Goal: Transaction & Acquisition: Obtain resource

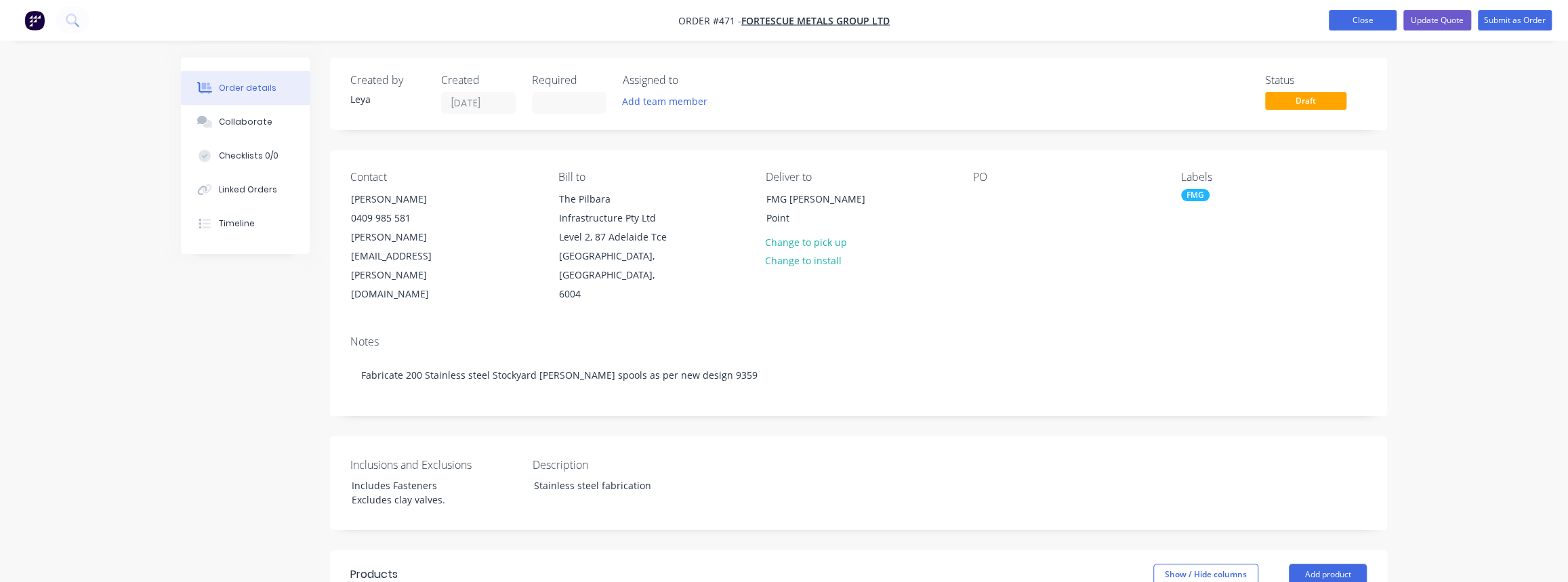
click at [1383, 19] on button "Close" at bounding box center [1362, 20] width 68 height 21
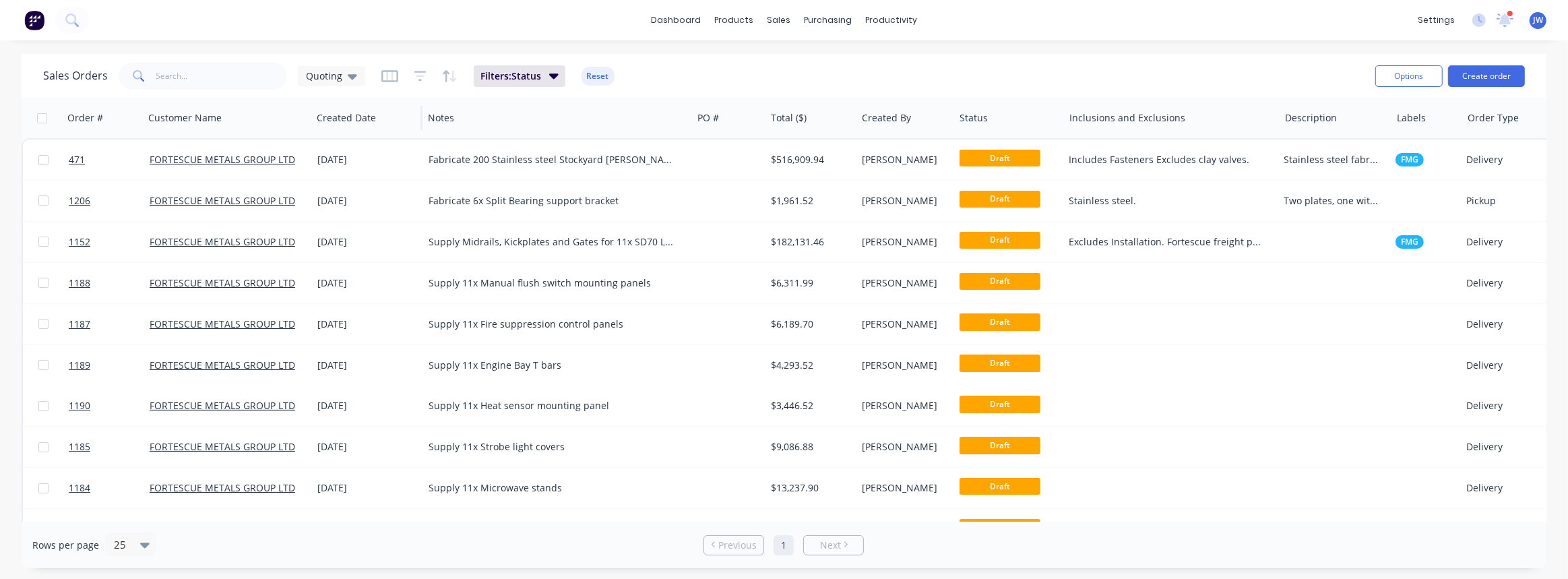
drag, startPoint x: 354, startPoint y: 80, endPoint x: 356, endPoint y: 97, distance: 17.1
click at [354, 80] on icon at bounding box center [352, 77] width 9 height 15
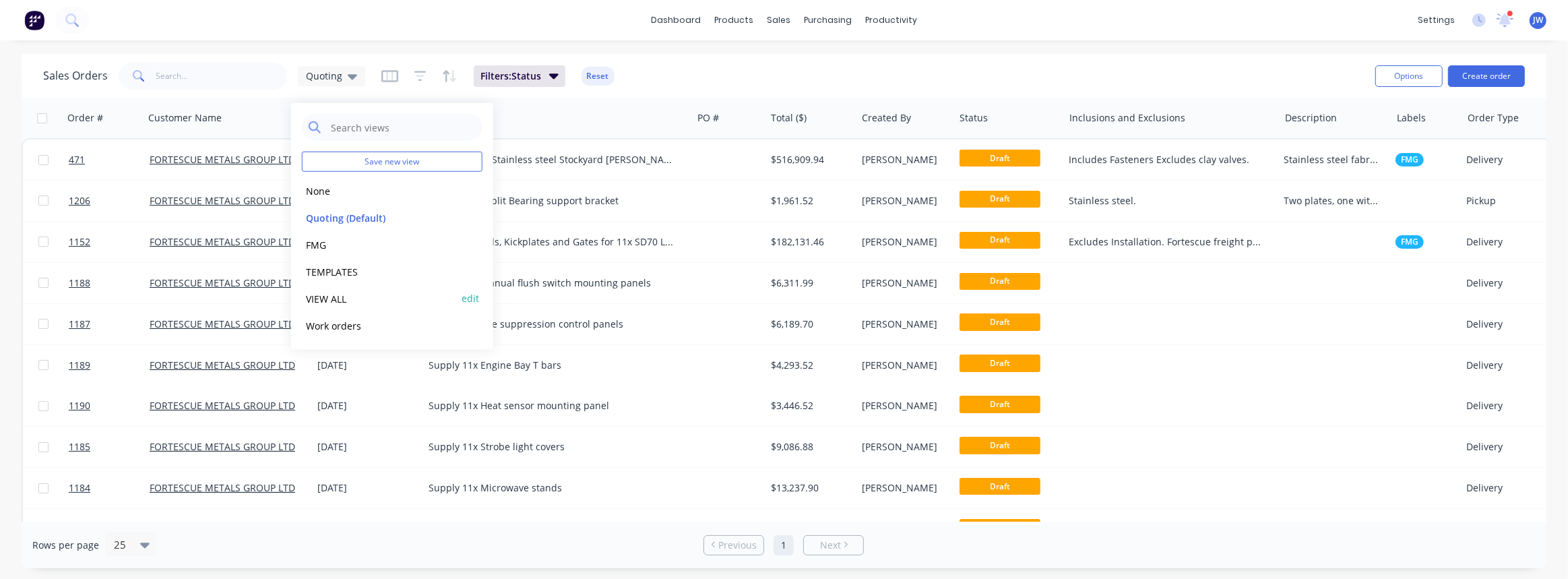
click at [330, 297] on button "VIEW ALL" at bounding box center [379, 298] width 153 height 15
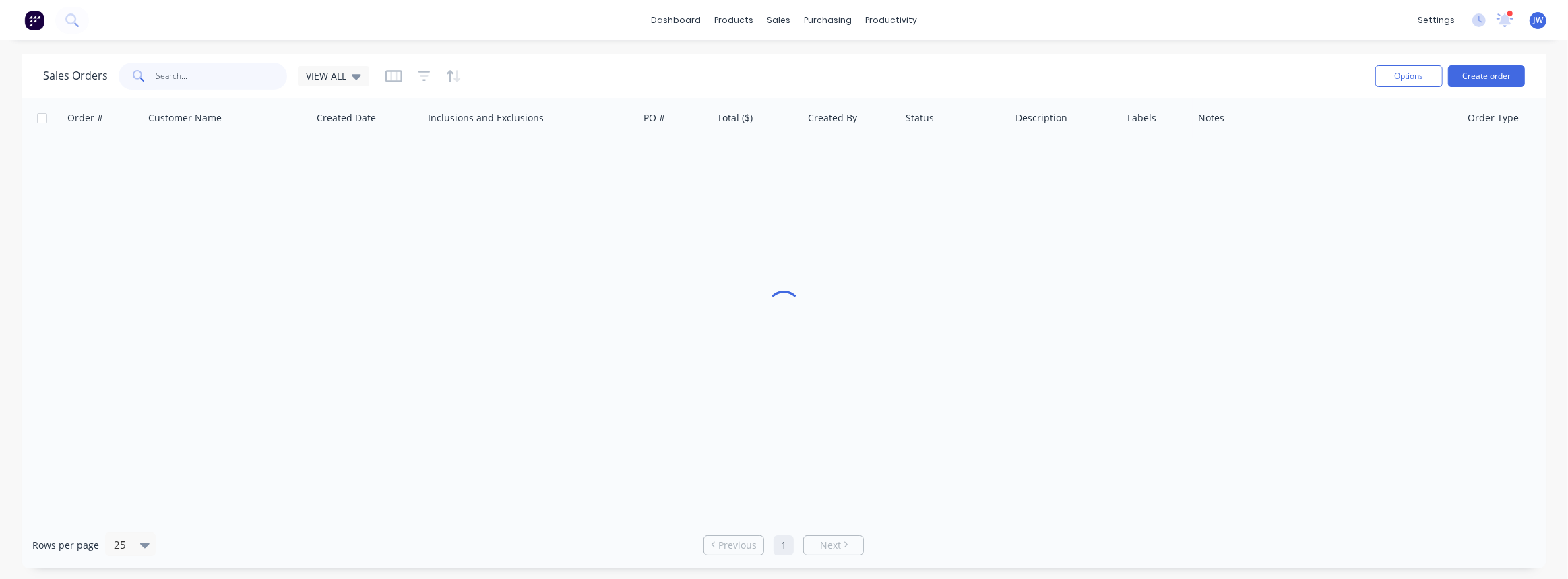
click at [217, 80] on input "text" at bounding box center [222, 77] width 131 height 27
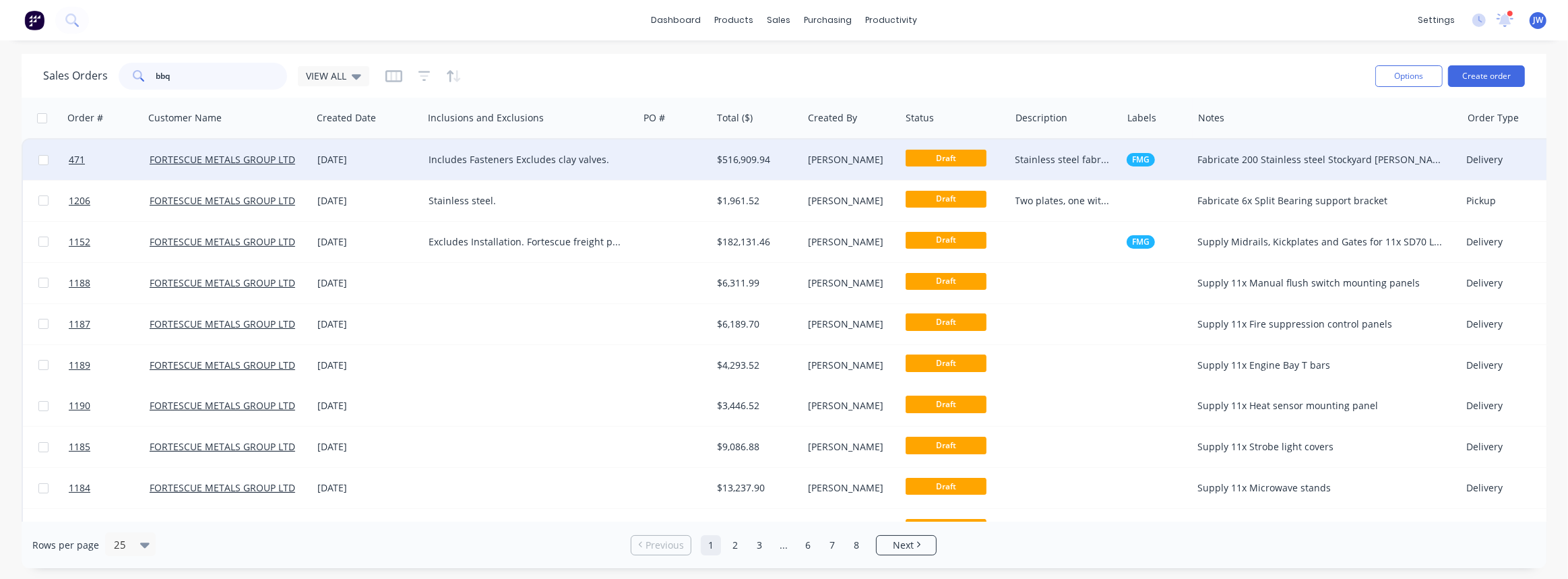
type input "bbq"
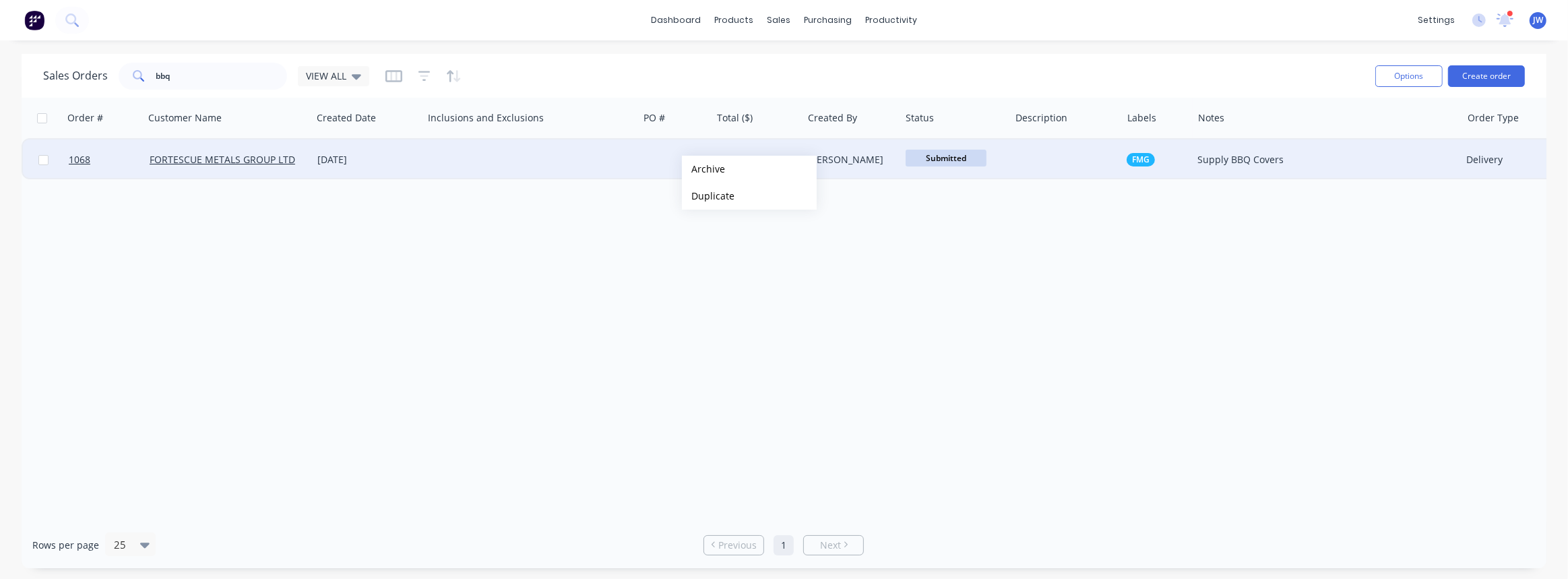
click at [512, 156] on div at bounding box center [531, 159] width 215 height 40
click at [748, 178] on div "$4,918.07" at bounding box center [757, 159] width 91 height 40
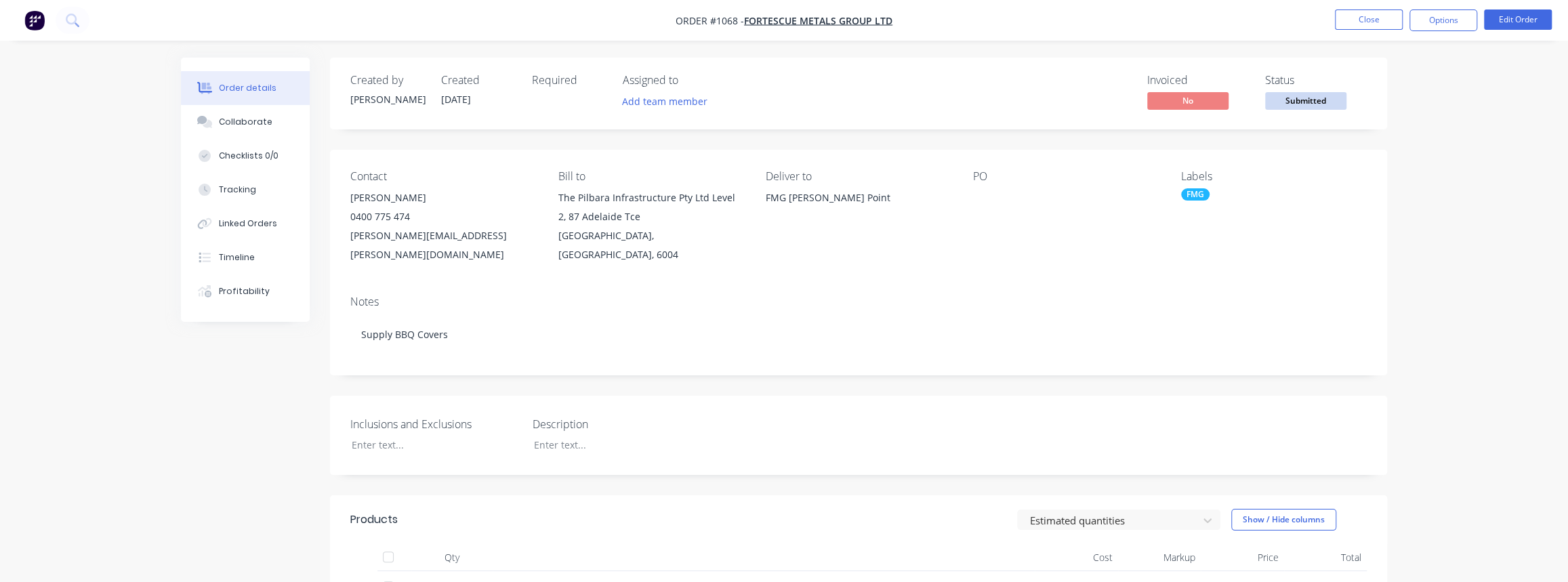
click at [977, 202] on div at bounding box center [1058, 198] width 169 height 19
click at [979, 197] on div at bounding box center [1058, 198] width 169 height 19
click at [984, 191] on div at bounding box center [1058, 198] width 169 height 19
click at [1492, 15] on button "Edit Order" at bounding box center [1517, 19] width 68 height 21
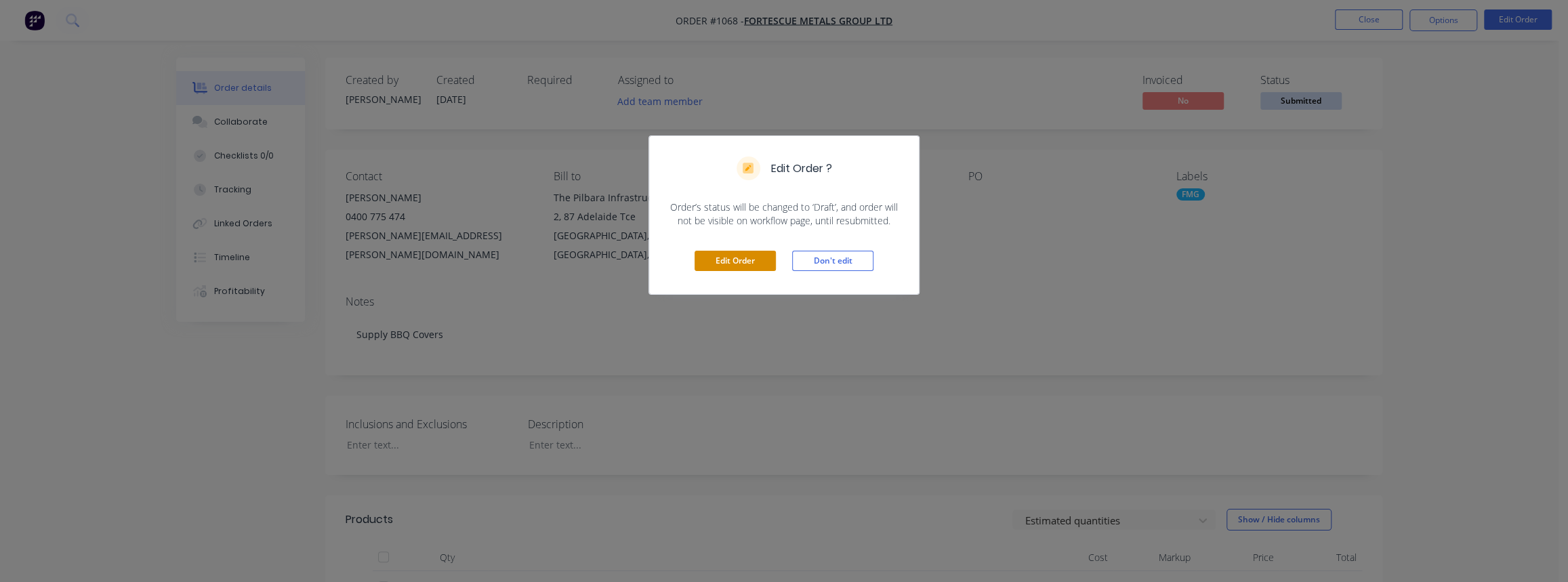
drag, startPoint x: 719, startPoint y: 260, endPoint x: 753, endPoint y: 251, distance: 35.2
click at [719, 261] on button "Edit Order" at bounding box center [735, 261] width 82 height 21
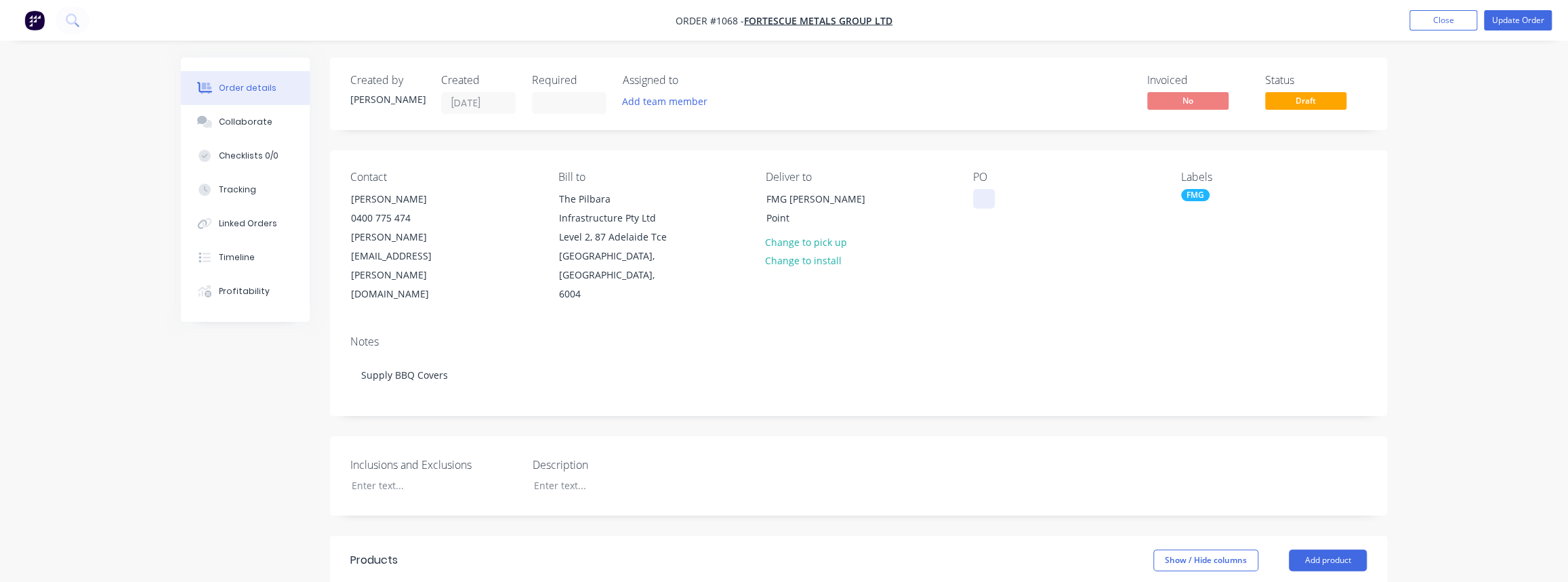
click at [982, 197] on div at bounding box center [984, 199] width 21 height 20
paste div
click at [243, 123] on div "Collaborate" at bounding box center [246, 122] width 53 height 12
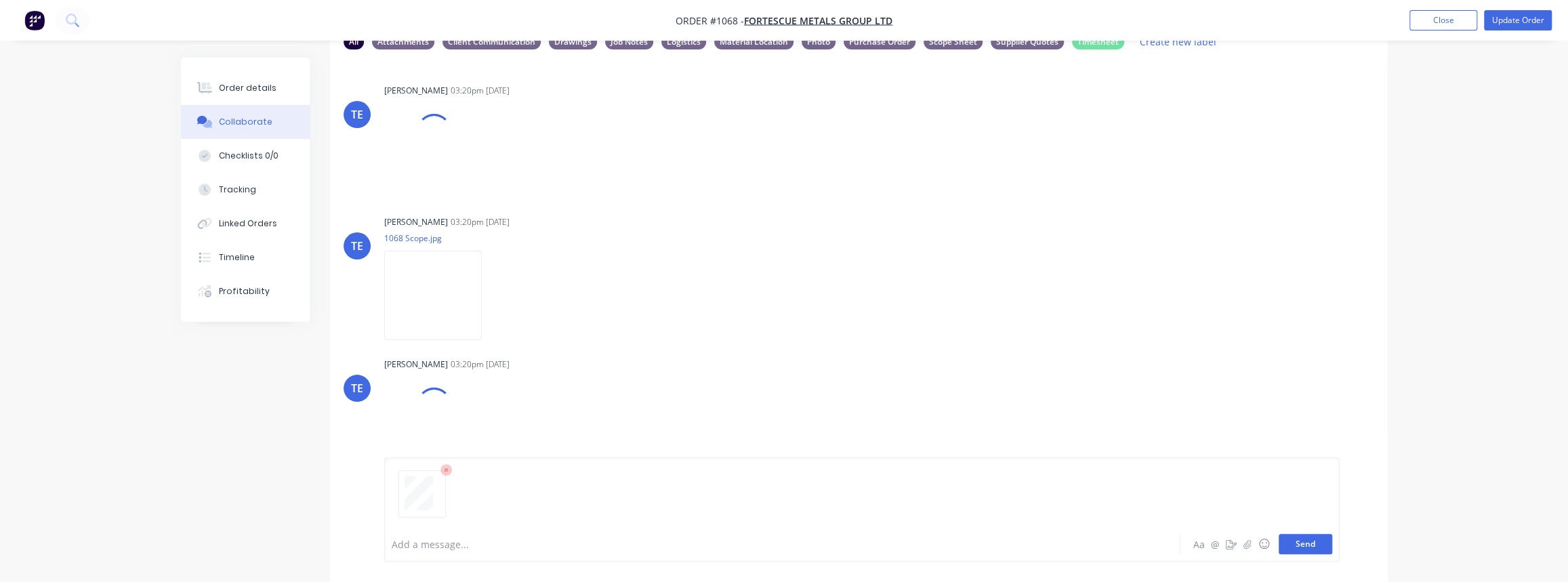
click at [1327, 545] on button "Send" at bounding box center [1305, 544] width 53 height 21
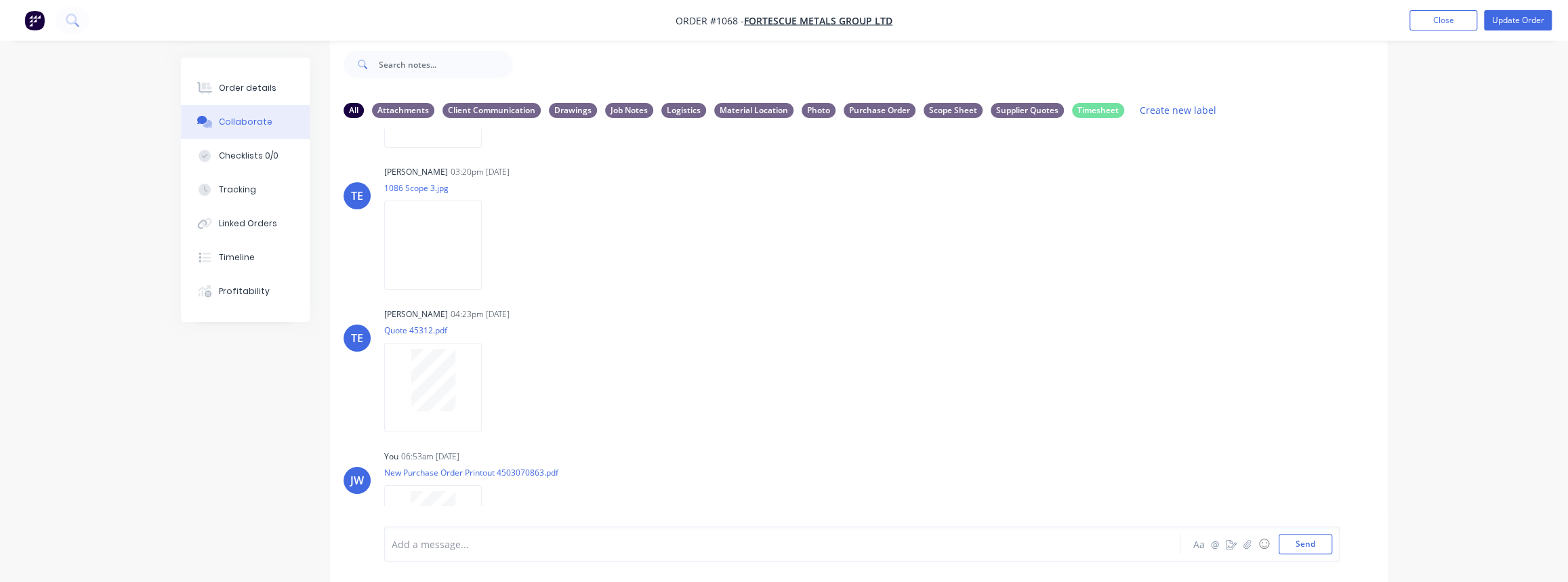
scroll to position [346, 0]
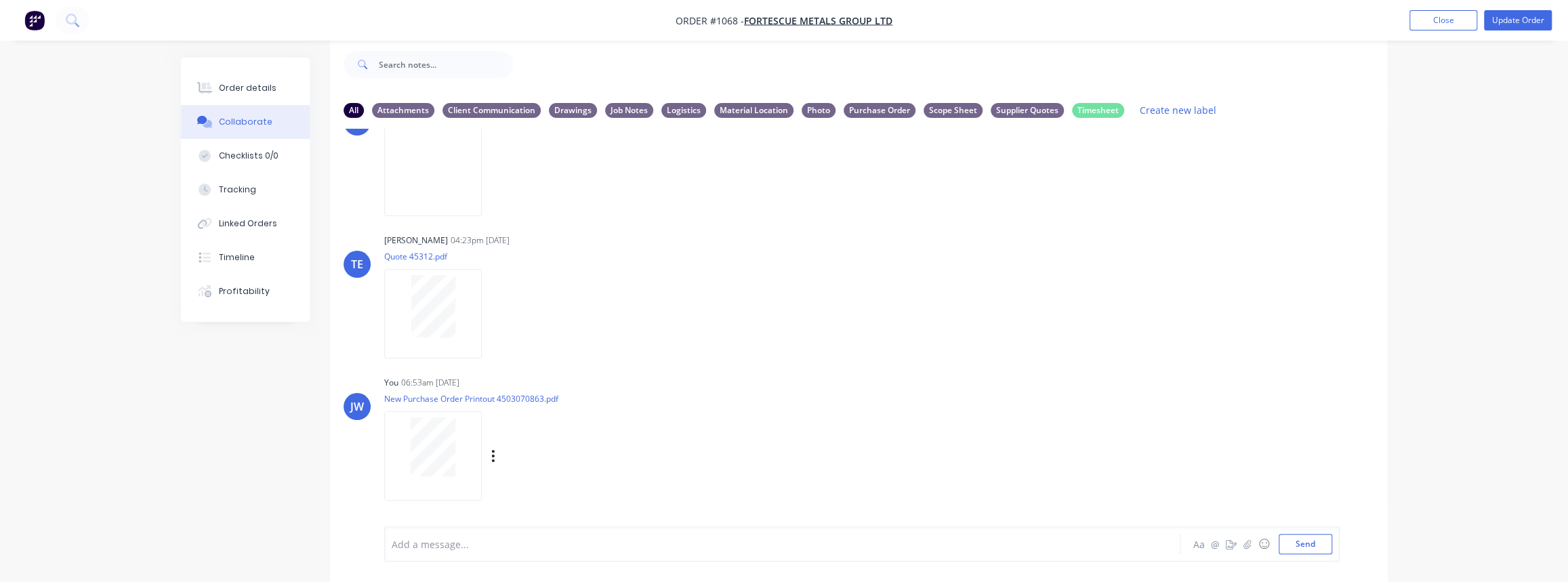
click at [496, 451] on div "Labels Download Delete" at bounding box center [563, 456] width 153 height 20
click at [491, 455] on button "button" at bounding box center [493, 456] width 5 height 20
click at [552, 431] on button "Labels" at bounding box center [582, 428] width 153 height 31
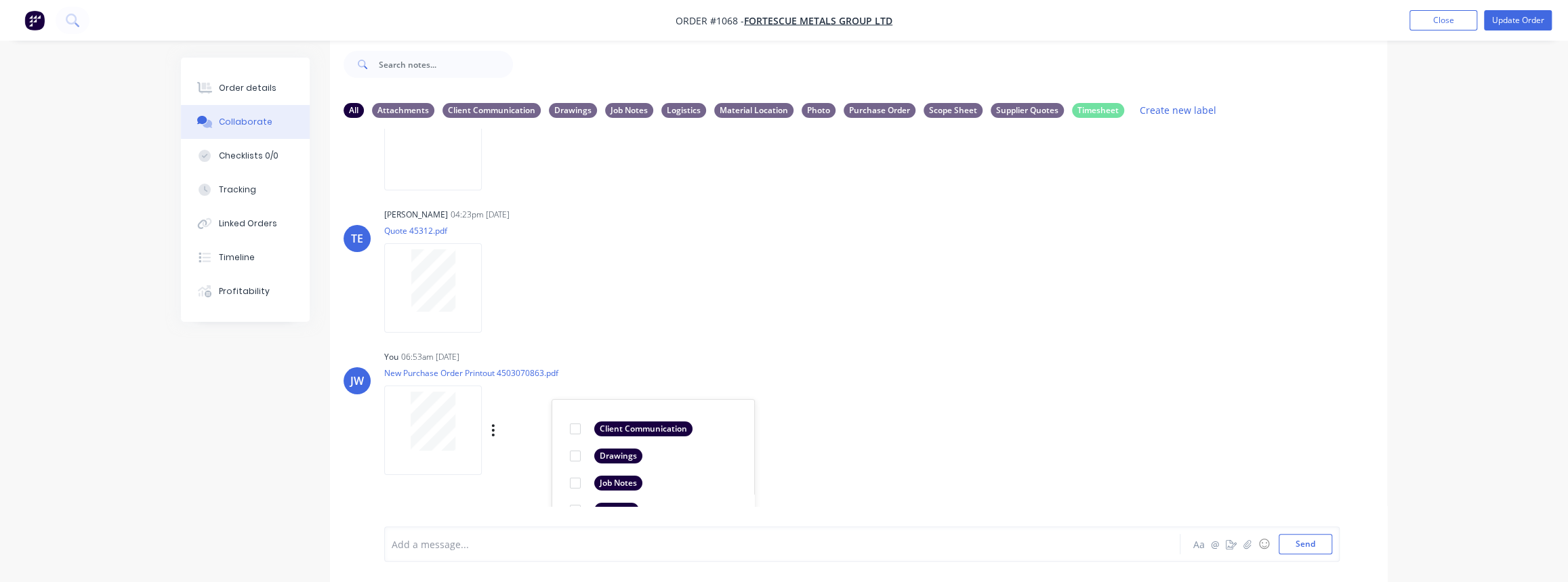
scroll to position [561, 0]
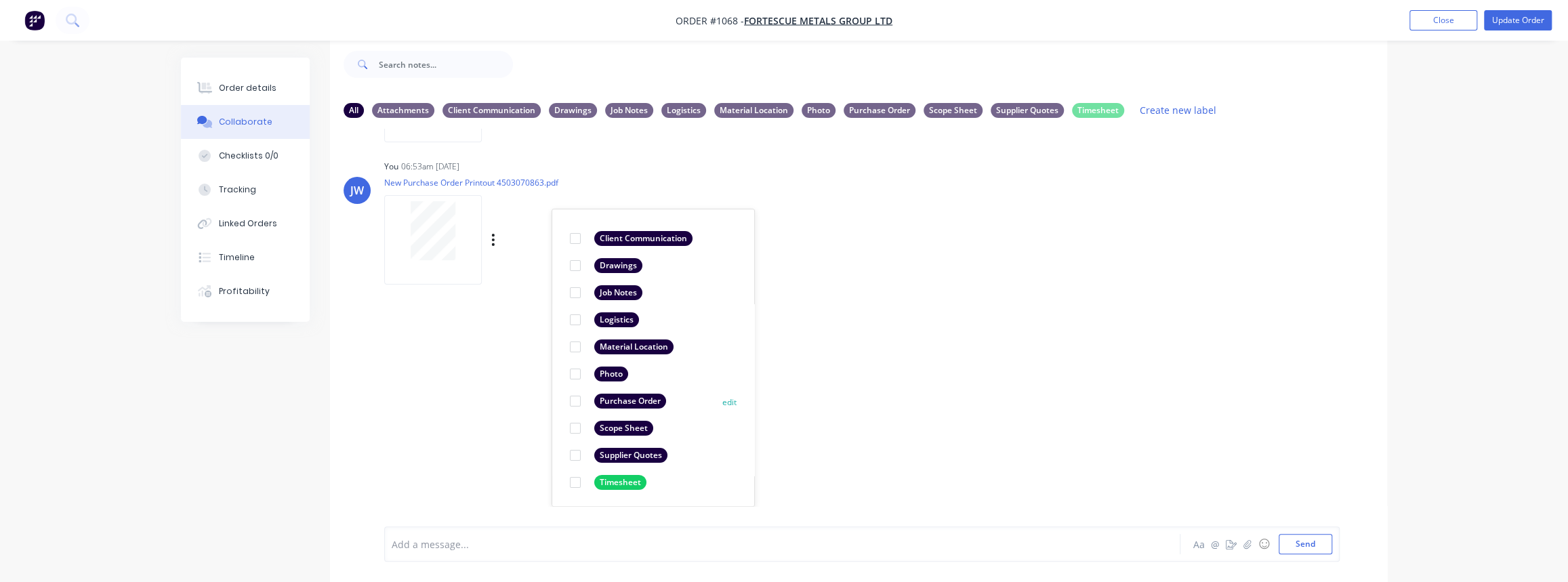
click at [620, 402] on div "Purchase Order" at bounding box center [630, 401] width 72 height 15
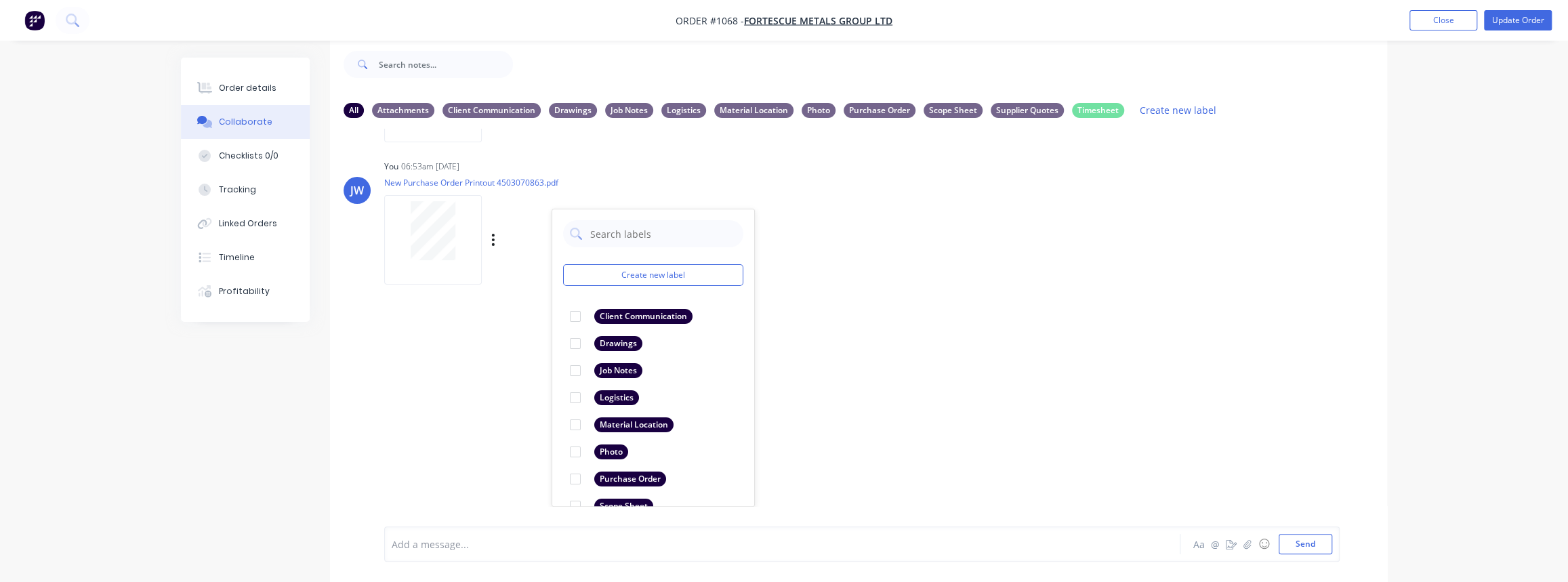
click at [945, 385] on div "TE Trent Ebermayer 03:20pm 11/09/25 1086 Scope 2.jpg Labels Download Delete TE …" at bounding box center [858, 317] width 1057 height 378
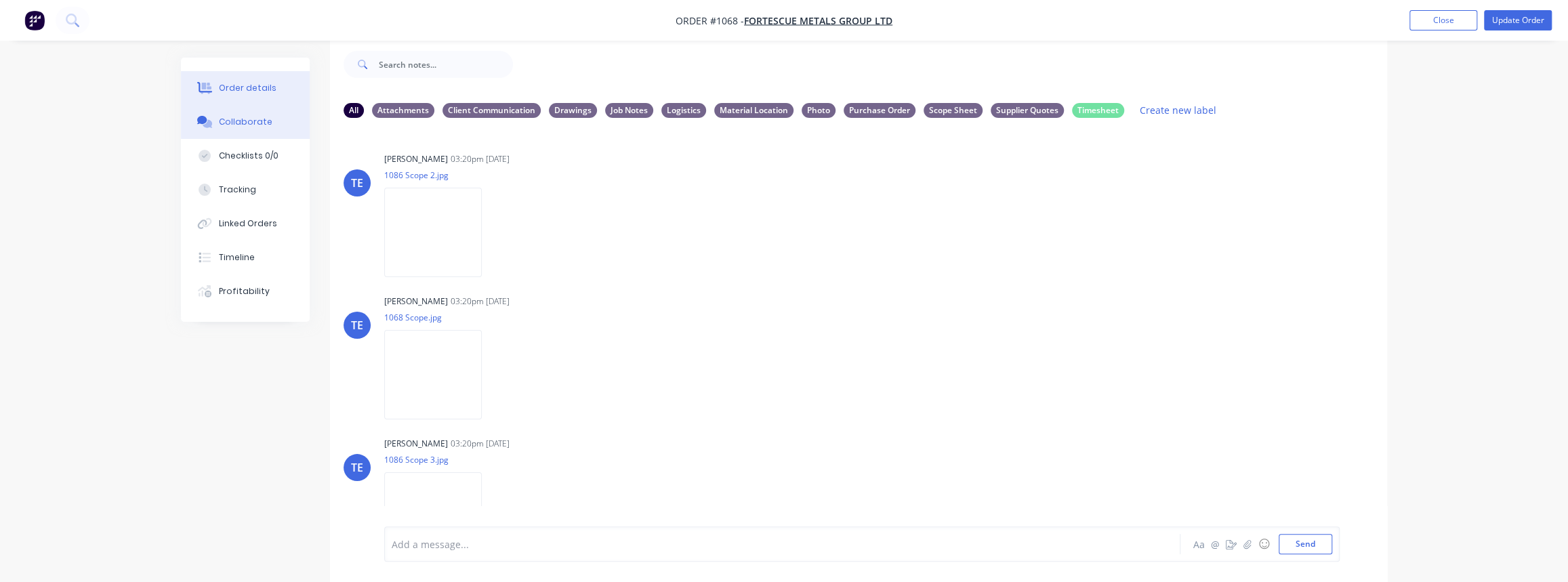
click at [237, 90] on div "Order details" at bounding box center [247, 88] width 57 height 12
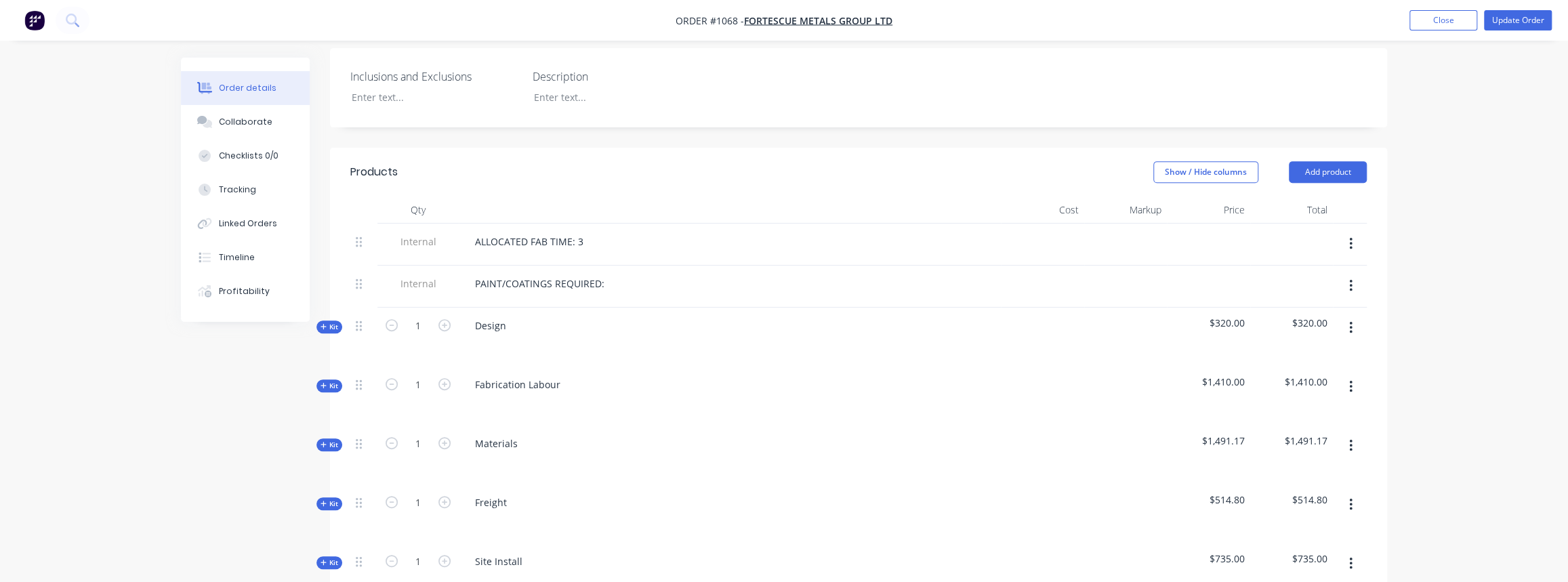
scroll to position [390, 0]
click at [324, 440] on icon "button" at bounding box center [323, 442] width 5 height 5
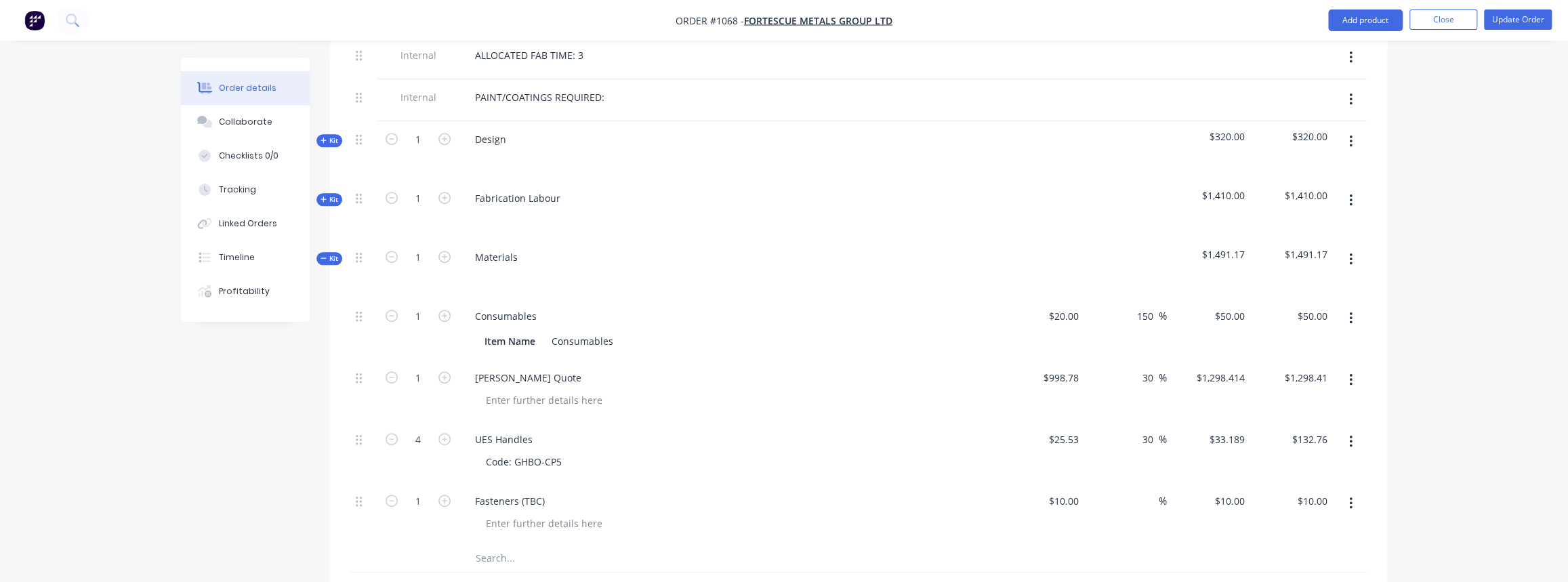
scroll to position [636, 0]
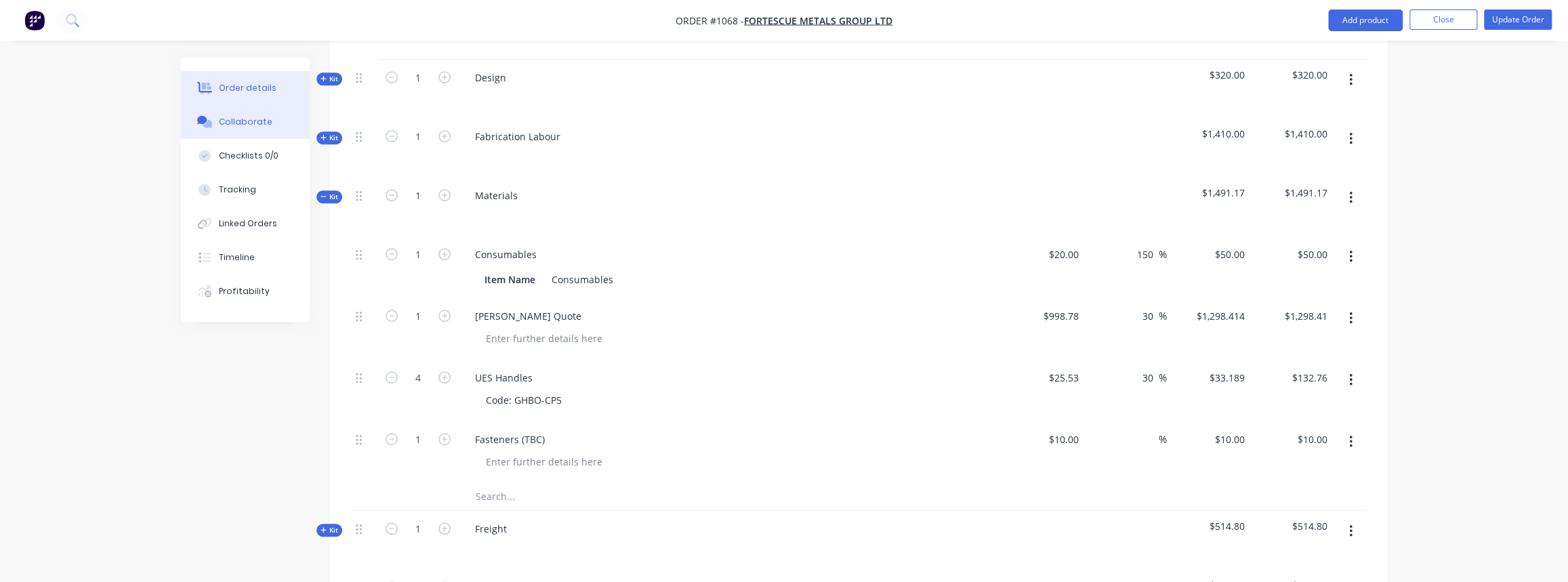
click at [237, 121] on div "Collaborate" at bounding box center [246, 122] width 53 height 12
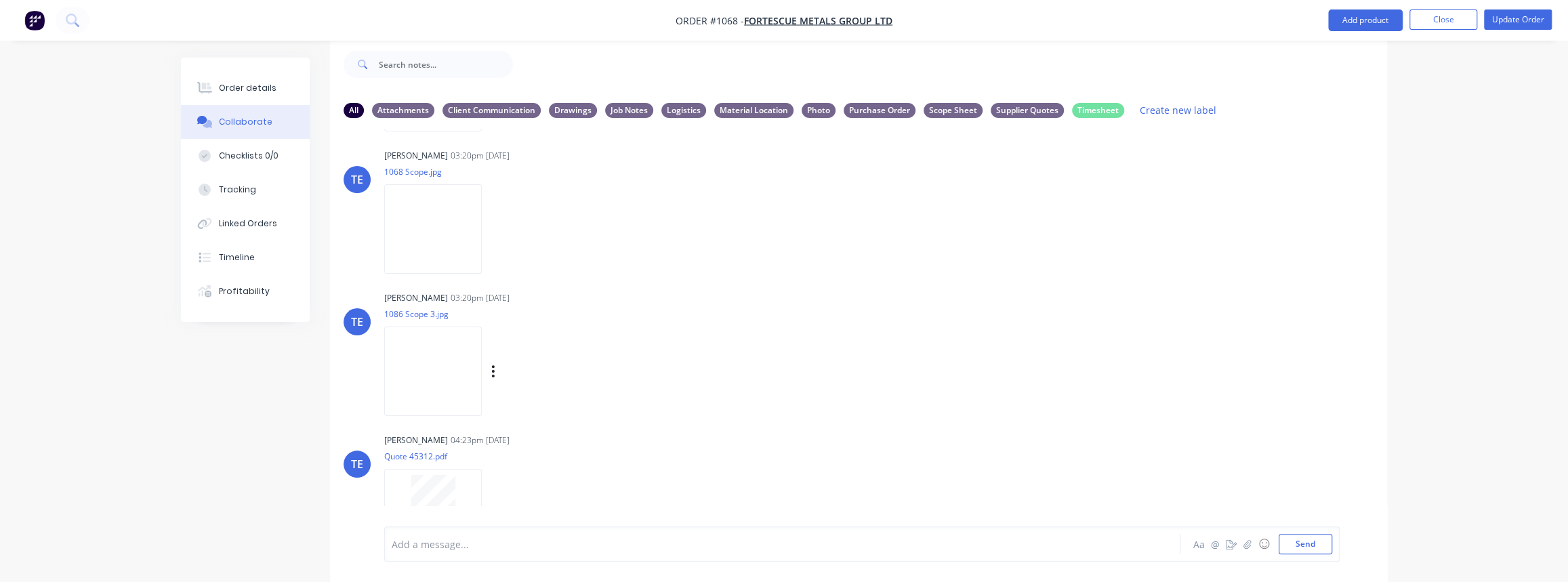
scroll to position [140, 0]
click at [434, 233] on img at bounding box center [433, 234] width 98 height 88
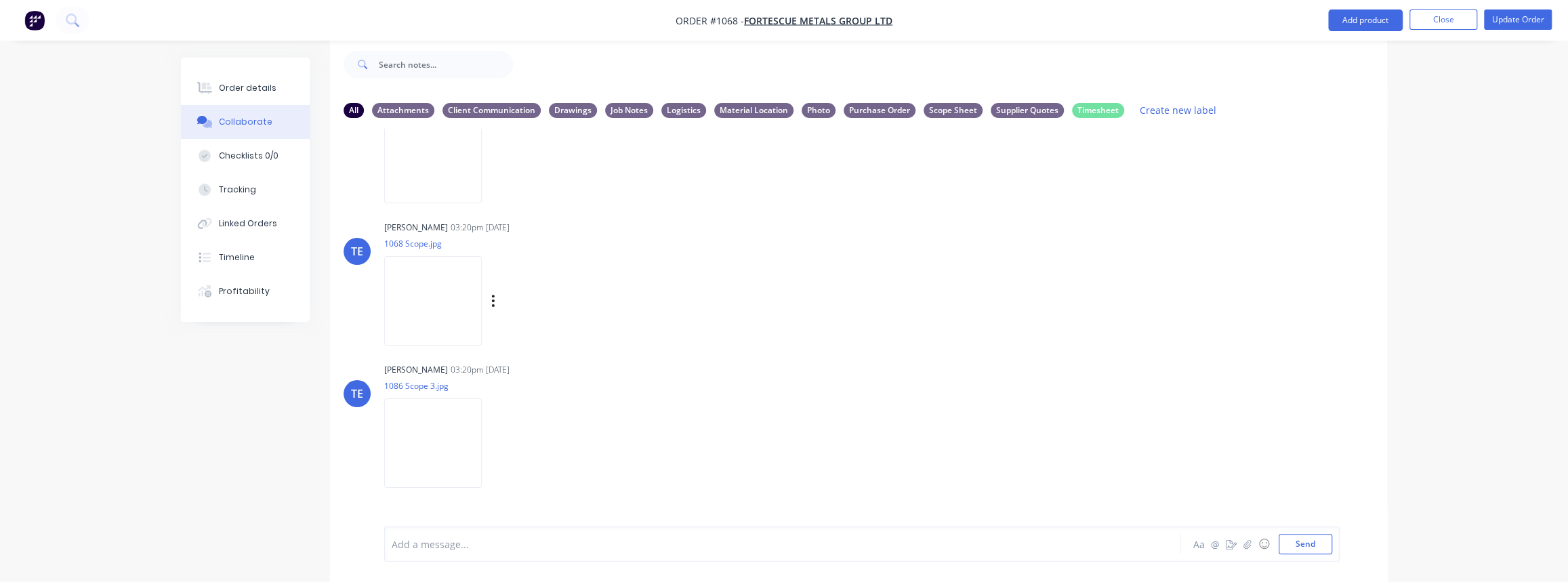
scroll to position [0, 0]
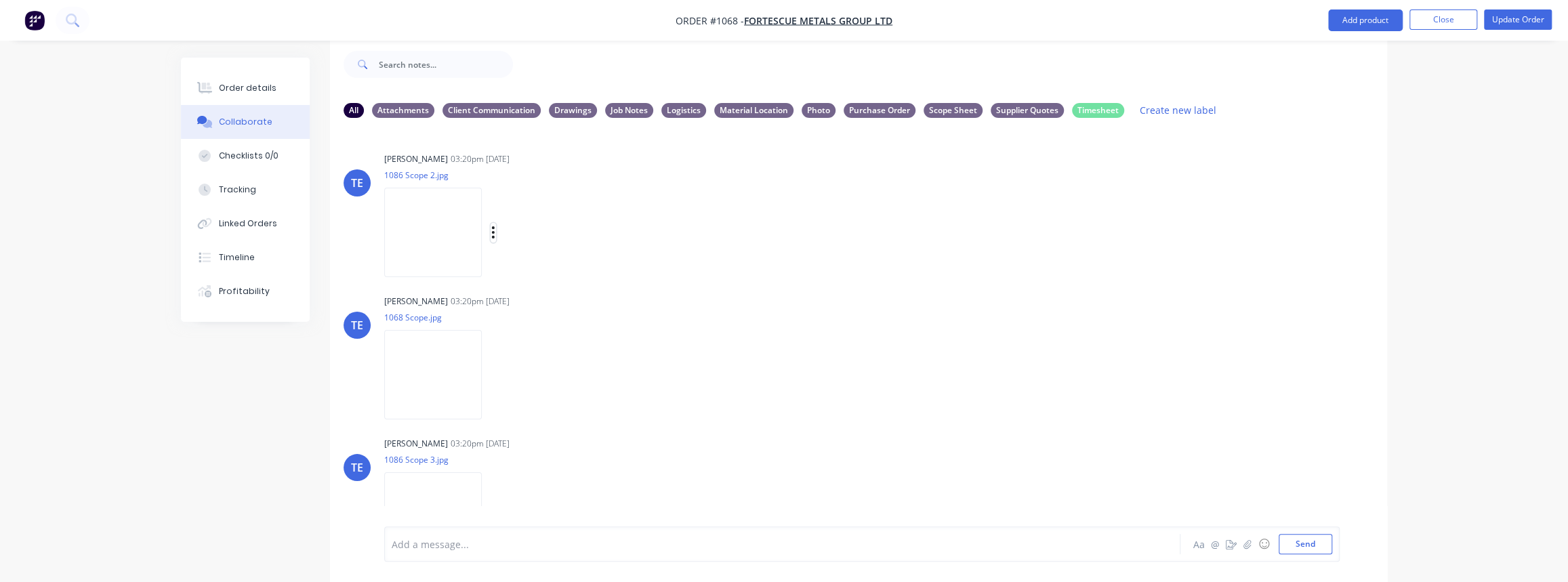
click at [492, 232] on icon "button" at bounding box center [494, 233] width 3 height 12
click at [536, 262] on button "Download" at bounding box center [582, 268] width 153 height 31
click at [491, 373] on icon "button" at bounding box center [493, 375] width 4 height 15
click at [540, 408] on button "Download" at bounding box center [582, 411] width 153 height 31
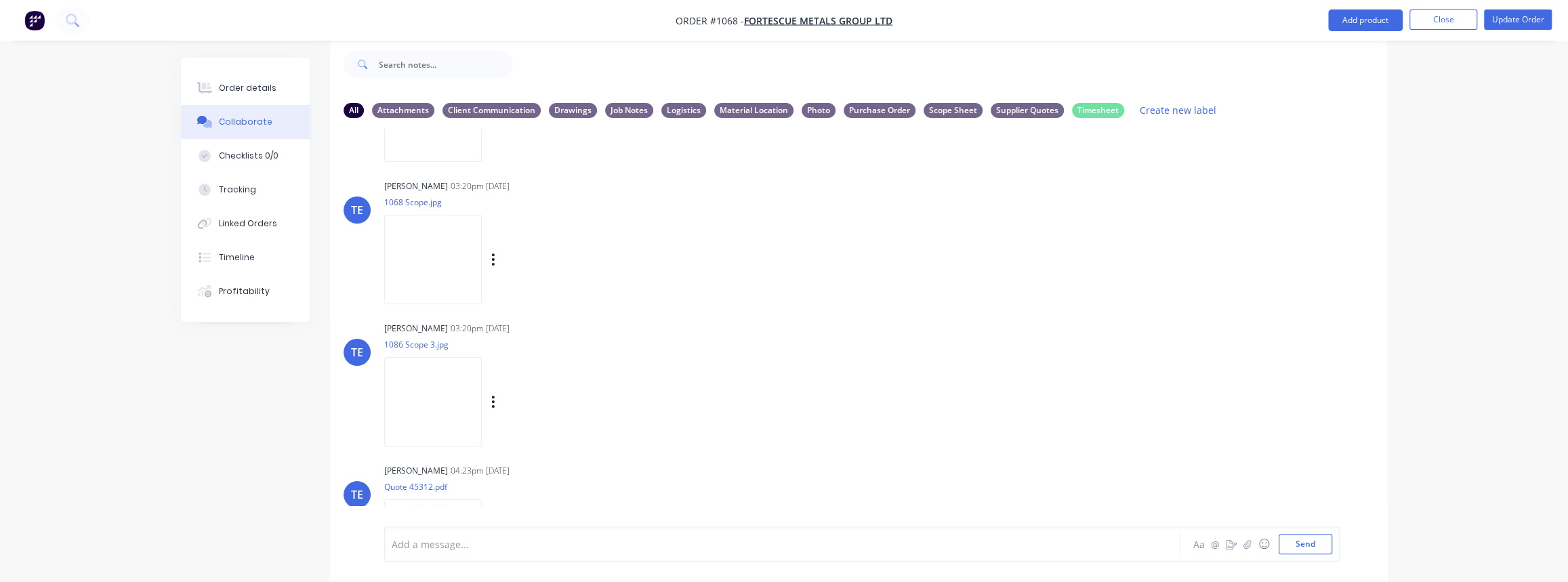
scroll to position [123, 0]
click at [491, 393] on icon "button" at bounding box center [493, 394] width 4 height 15
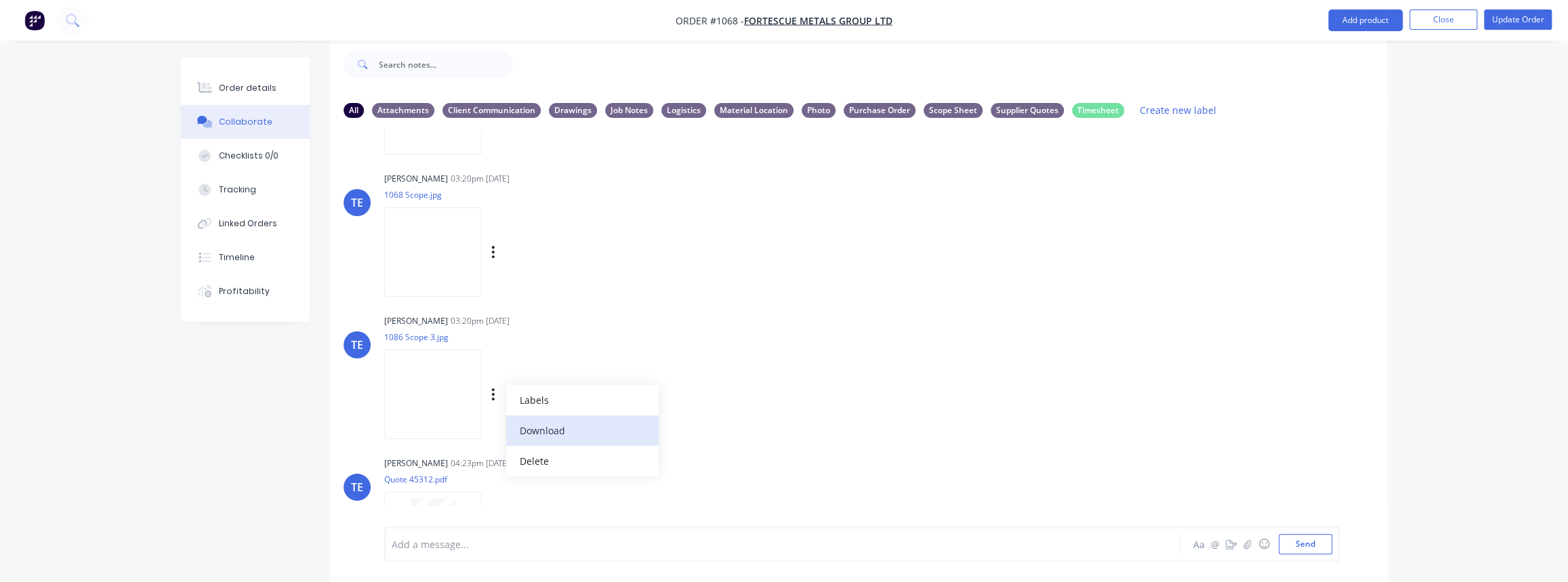
click at [533, 425] on button "Download" at bounding box center [582, 430] width 153 height 31
